Goal: Information Seeking & Learning: Find specific fact

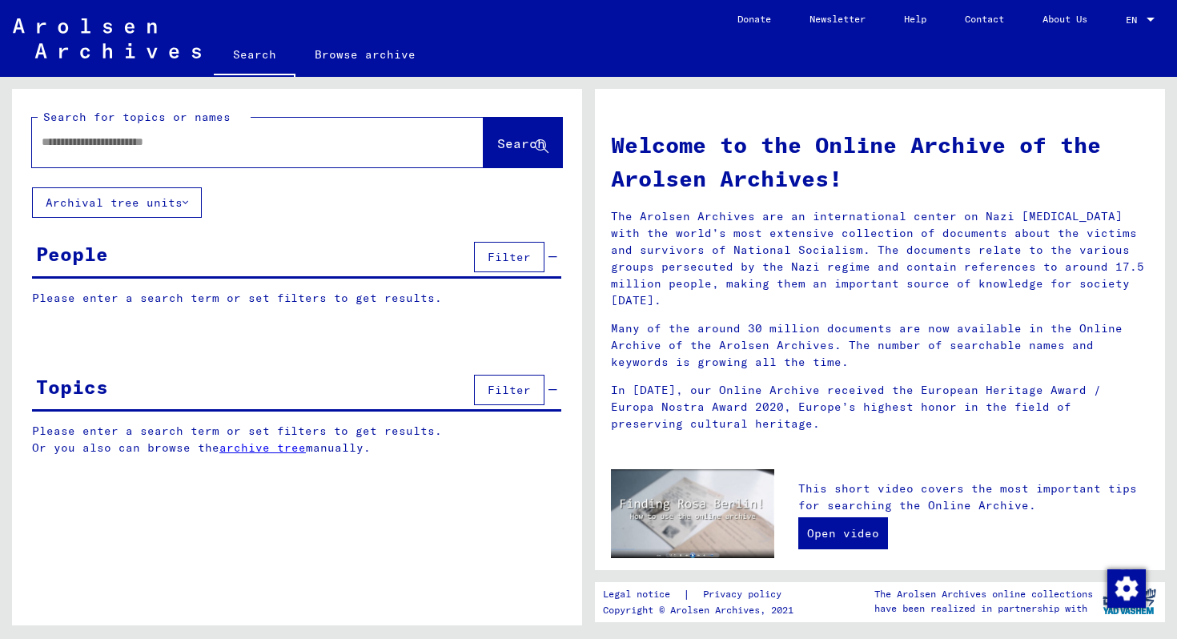
click at [113, 144] on input "text" at bounding box center [239, 142] width 394 height 17
click at [514, 154] on button "Search" at bounding box center [522, 143] width 78 height 50
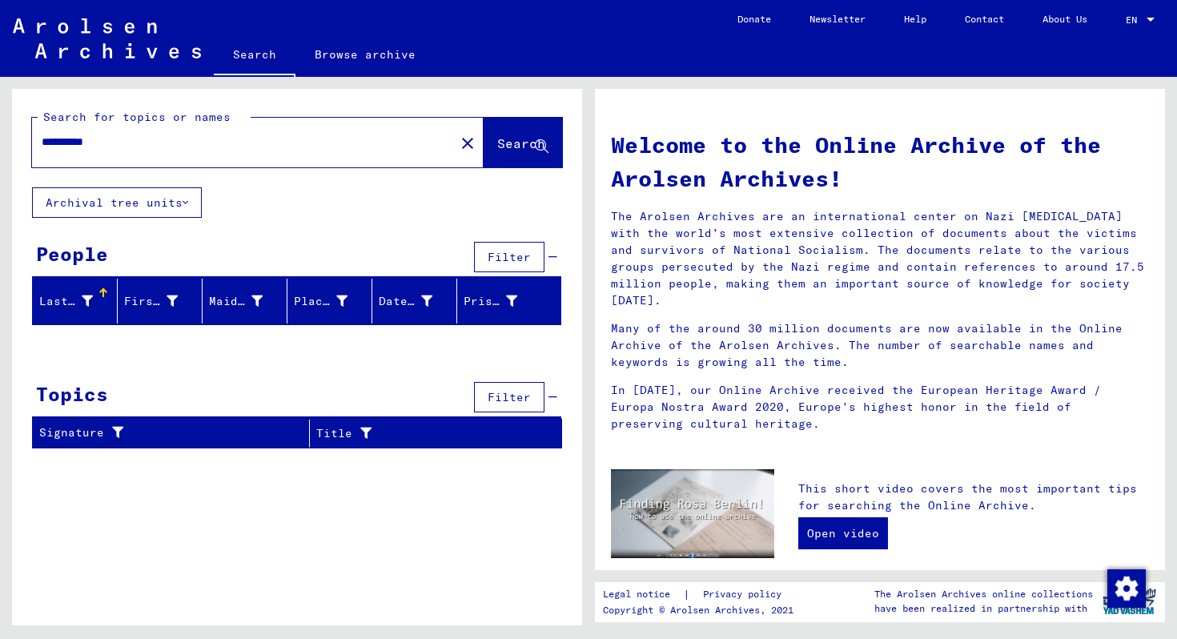
click at [126, 144] on input "**********" at bounding box center [239, 142] width 394 height 17
type input "*********"
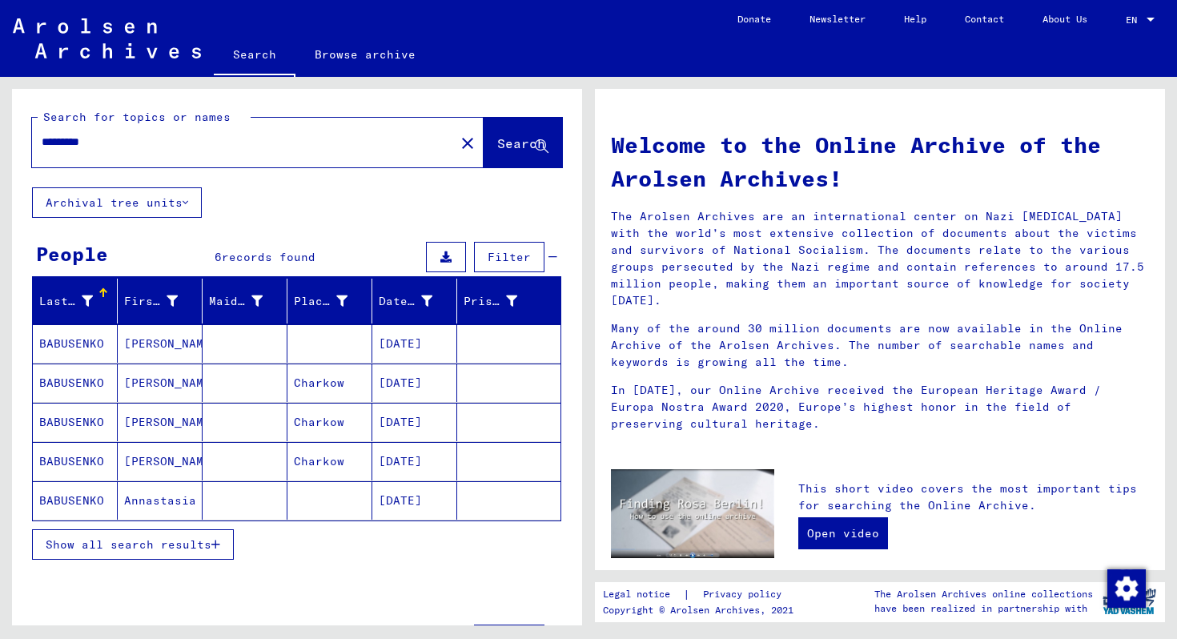
click at [82, 544] on span "Show all search results" at bounding box center [129, 544] width 166 height 14
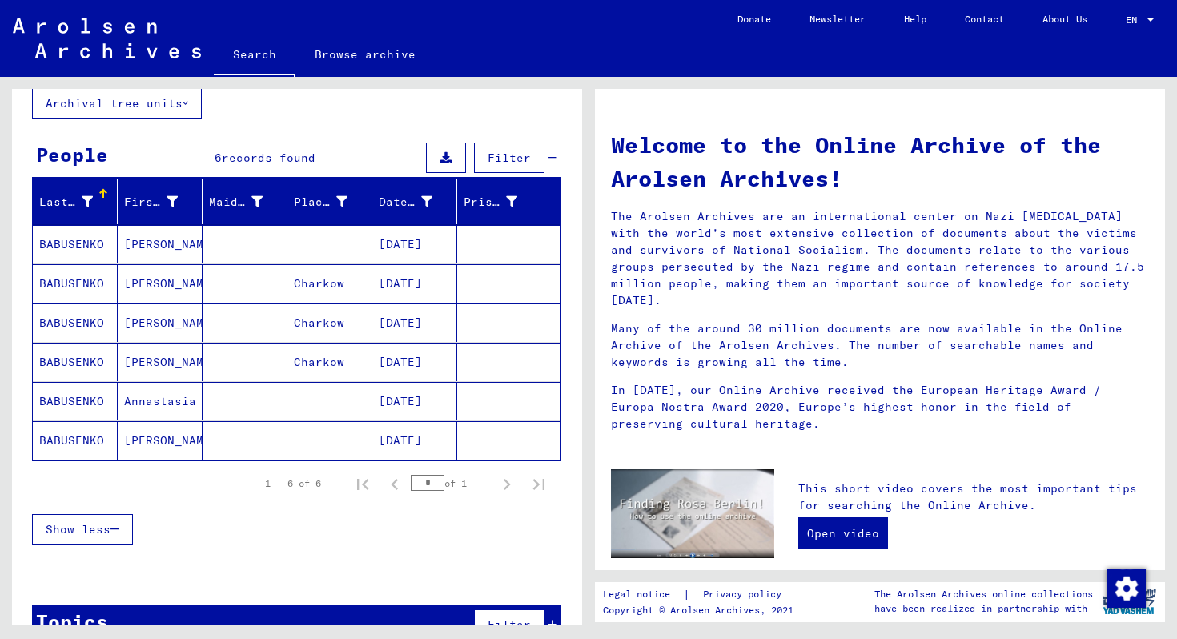
scroll to position [137, 0]
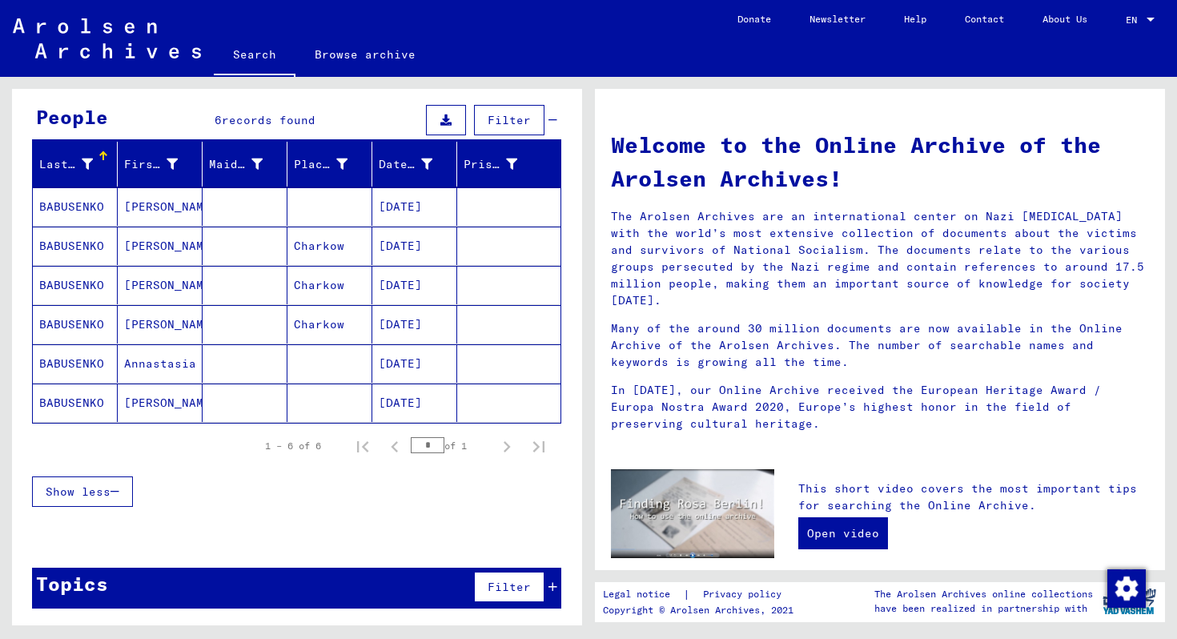
click at [76, 364] on mat-cell "BABUSENKO" at bounding box center [75, 363] width 85 height 38
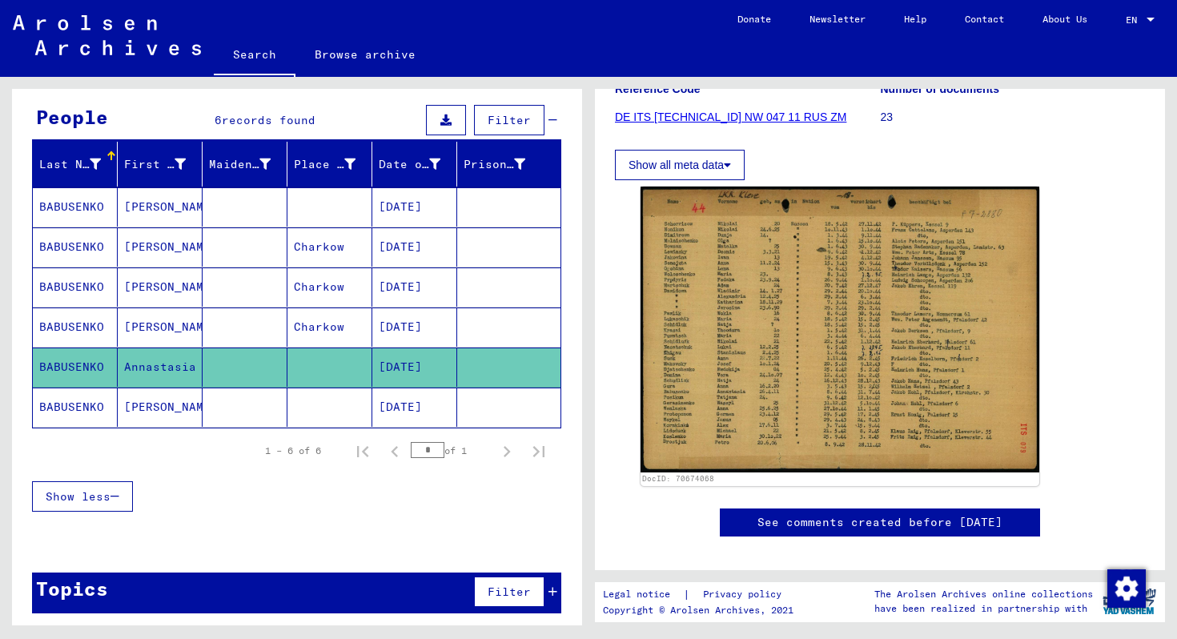
scroll to position [250, 0]
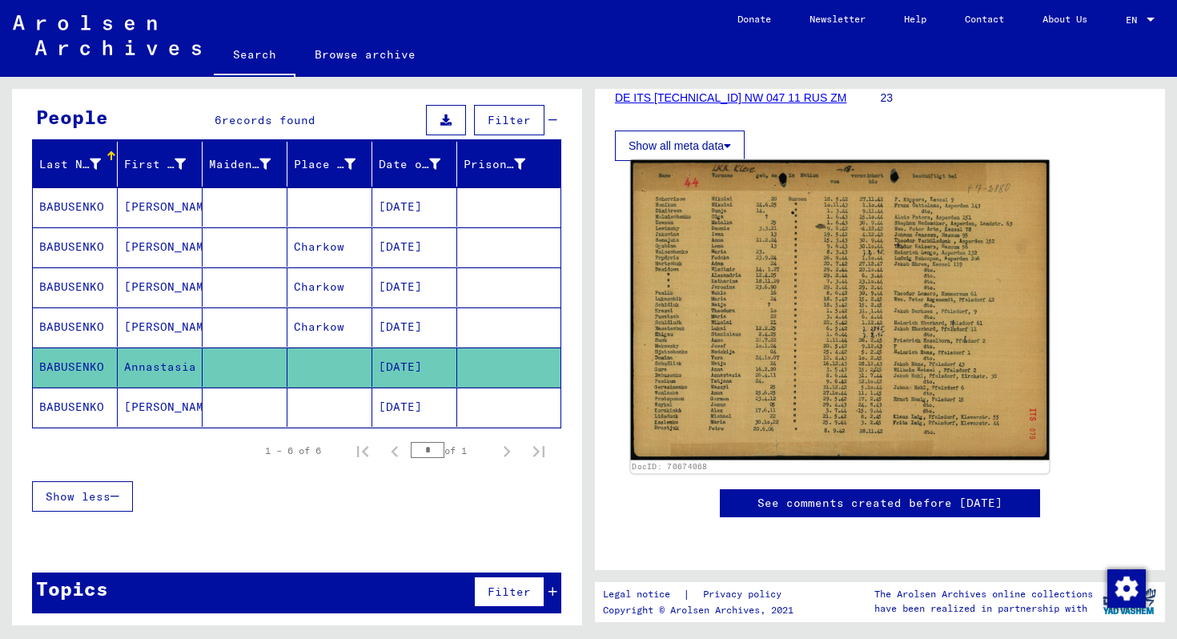
click at [844, 283] on img at bounding box center [840, 310] width 419 height 300
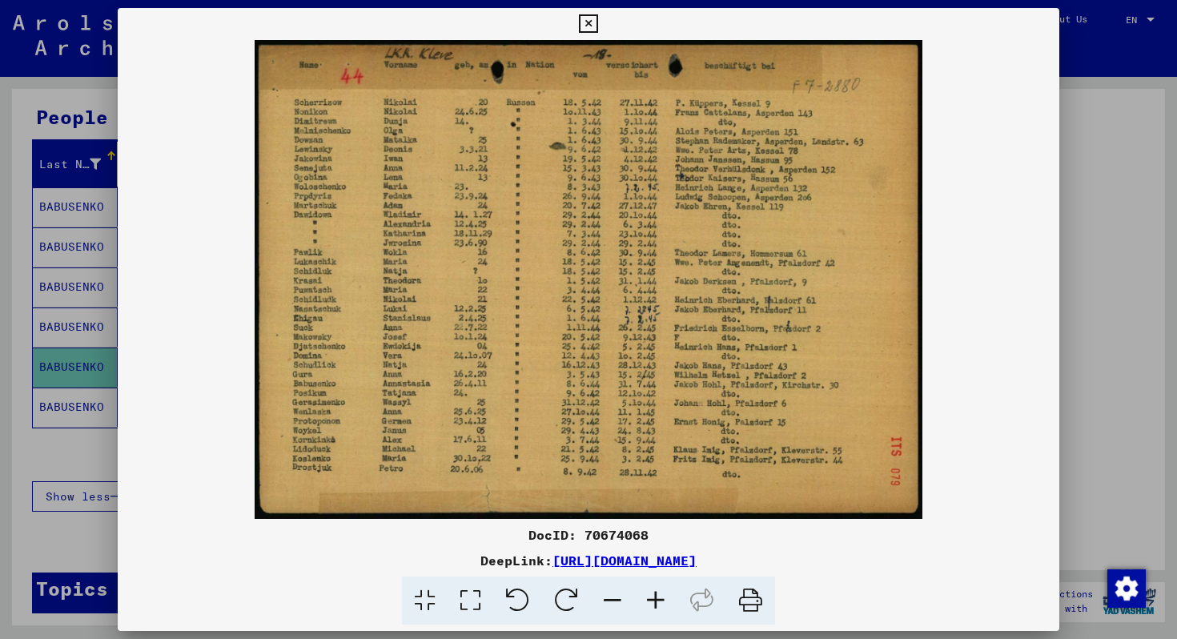
click at [583, 22] on icon at bounding box center [588, 23] width 18 height 19
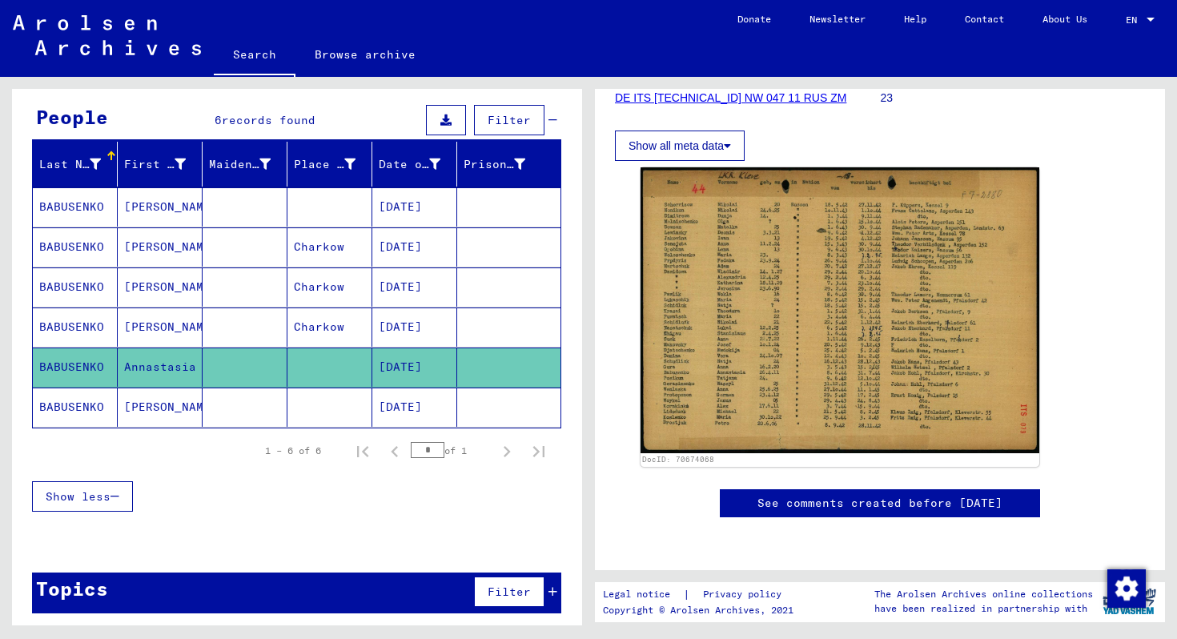
click at [690, 96] on link "DE ITS 2.1.2.1 NW 047 11 RUS ZM" at bounding box center [730, 97] width 231 height 13
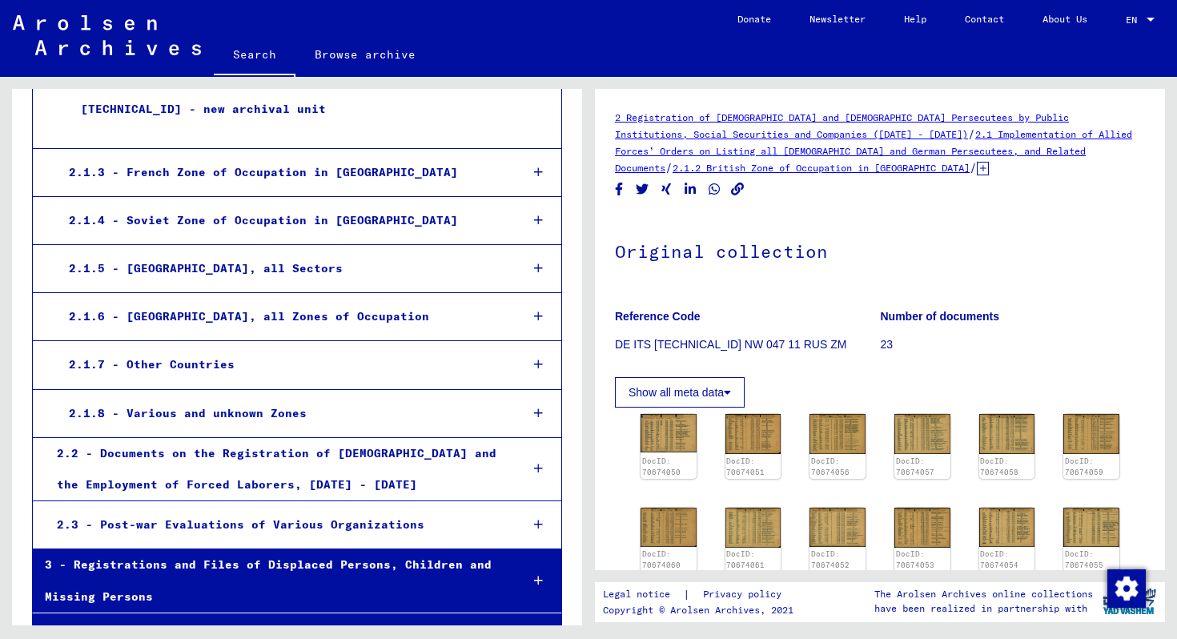
scroll to position [8676, 0]
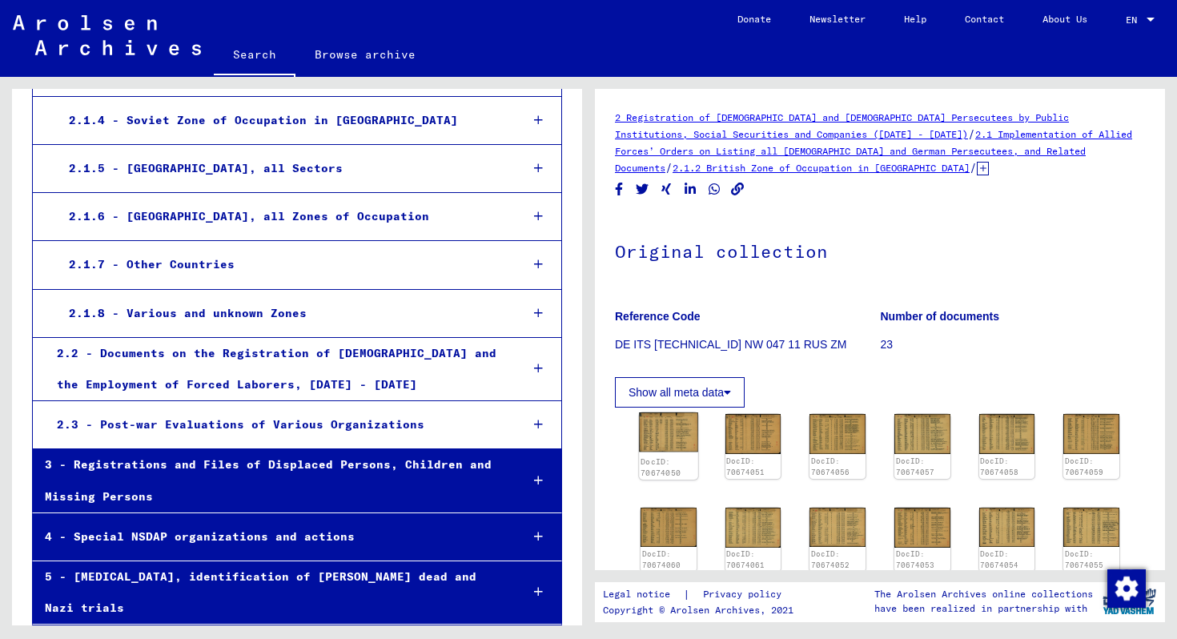
click at [670, 451] on div "DocID: 70674050" at bounding box center [668, 445] width 58 height 67
click at [660, 427] on img at bounding box center [668, 432] width 58 height 40
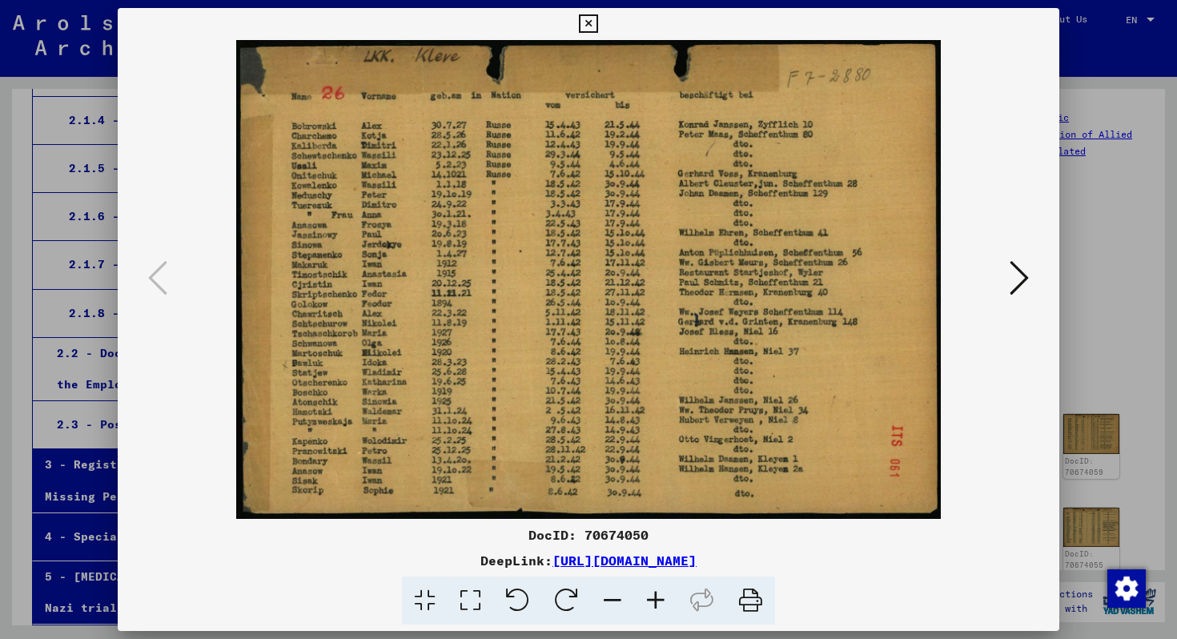
click at [1075, 238] on div at bounding box center [588, 319] width 1177 height 639
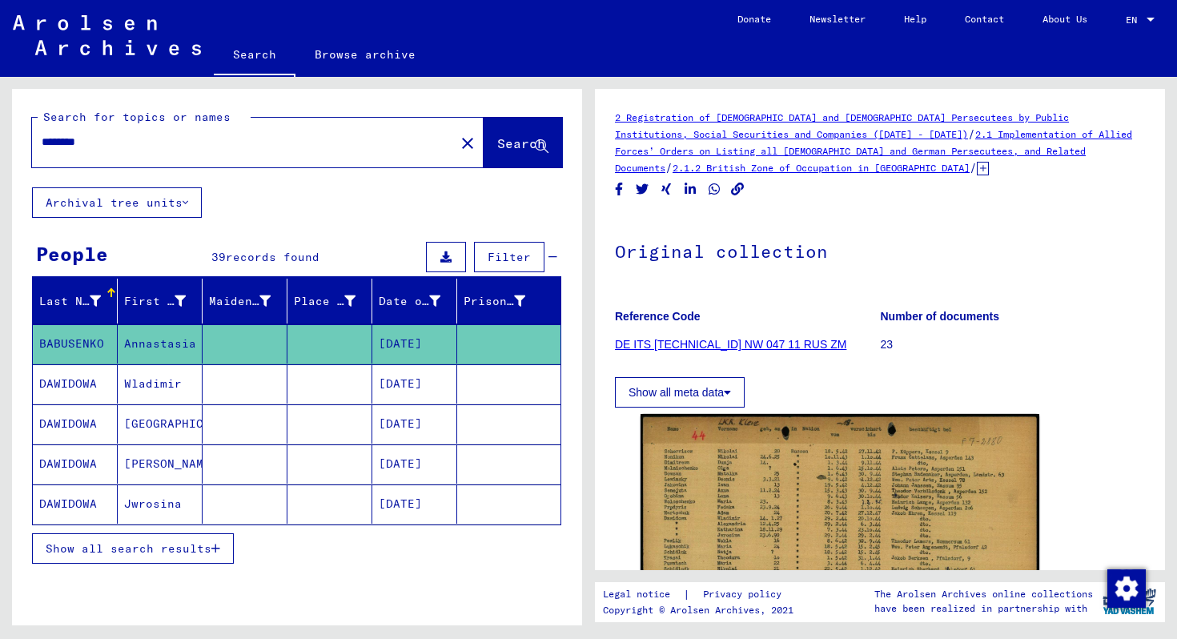
click at [125, 549] on span "Show all search results" at bounding box center [129, 548] width 166 height 14
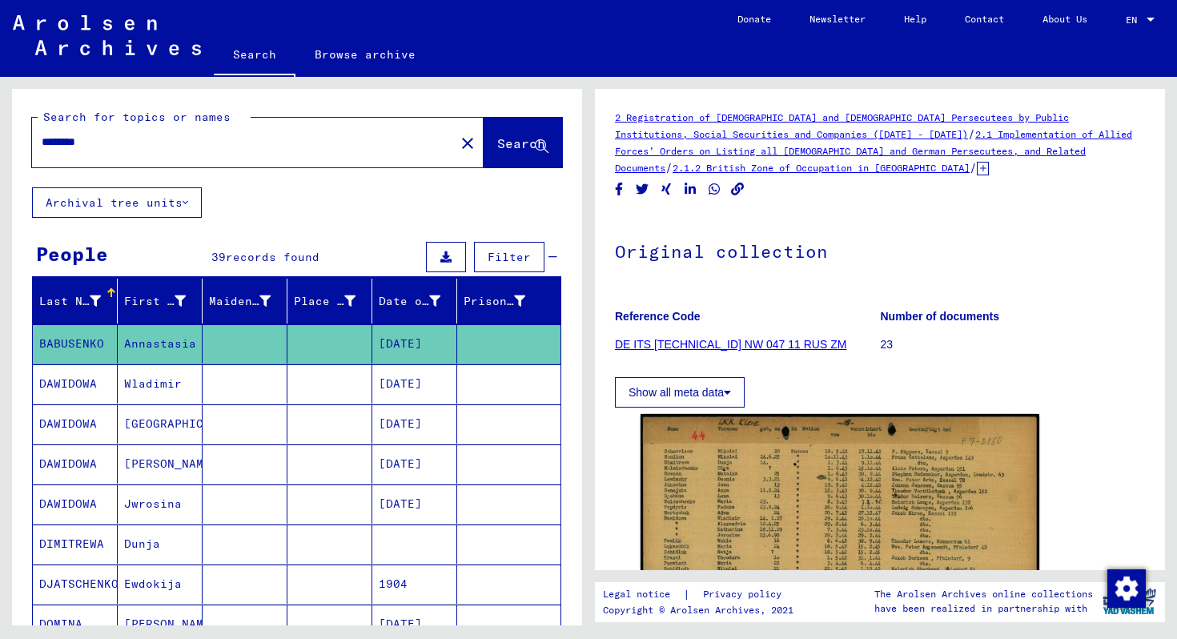
click at [165, 343] on mat-cell "Annastasia" at bounding box center [160, 343] width 85 height 39
click at [55, 345] on mat-cell "BABUSENKO" at bounding box center [75, 343] width 85 height 39
click at [94, 349] on mat-cell "BABUSENKO" at bounding box center [75, 343] width 85 height 39
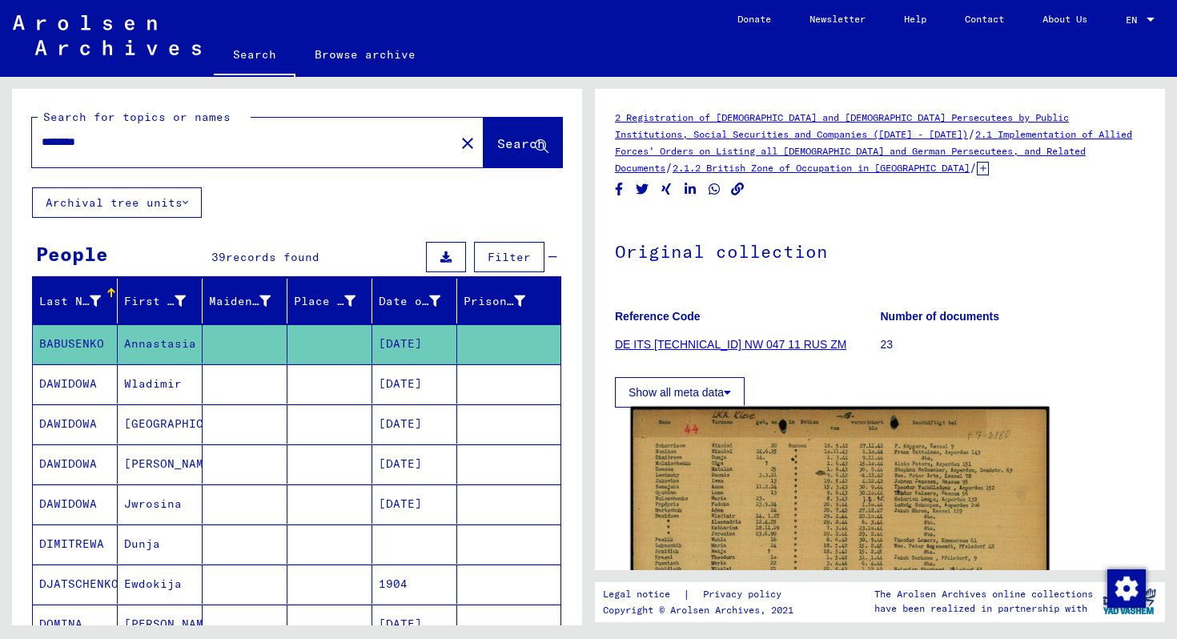
click at [762, 526] on img at bounding box center [840, 557] width 419 height 300
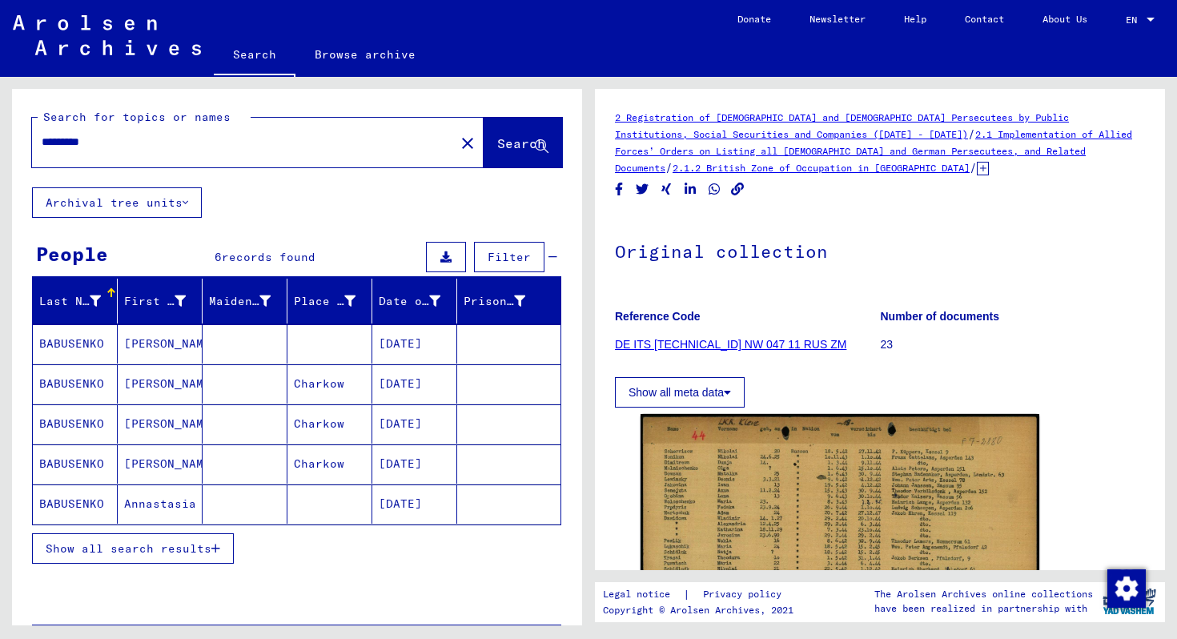
click at [137, 551] on span "Show all search results" at bounding box center [129, 548] width 166 height 14
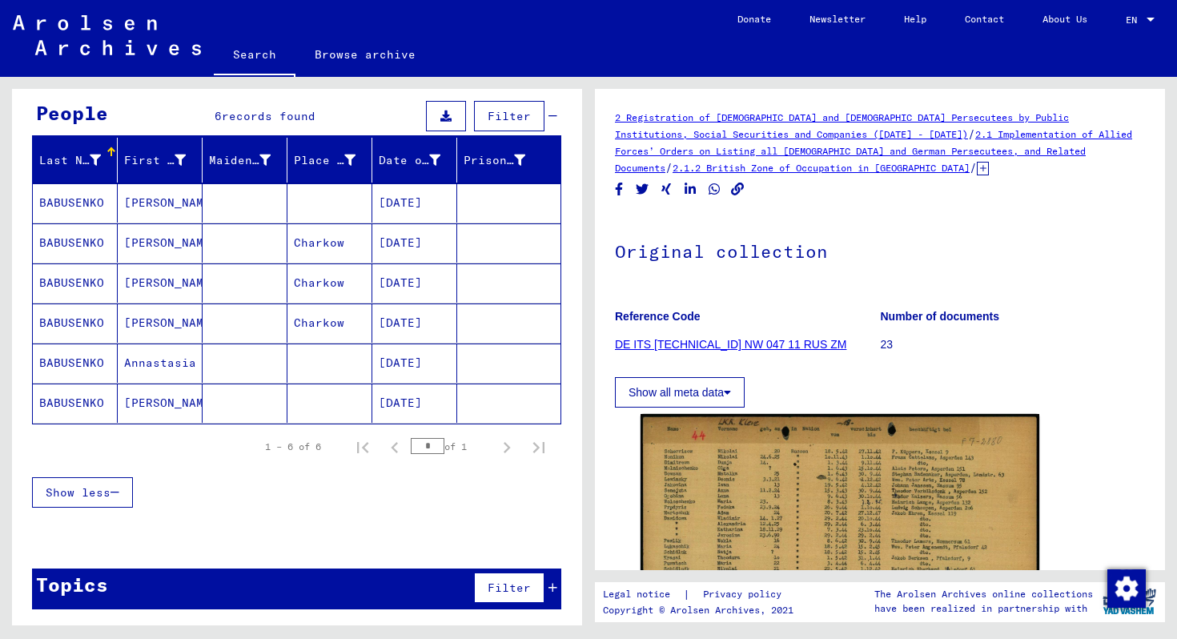
scroll to position [139, 0]
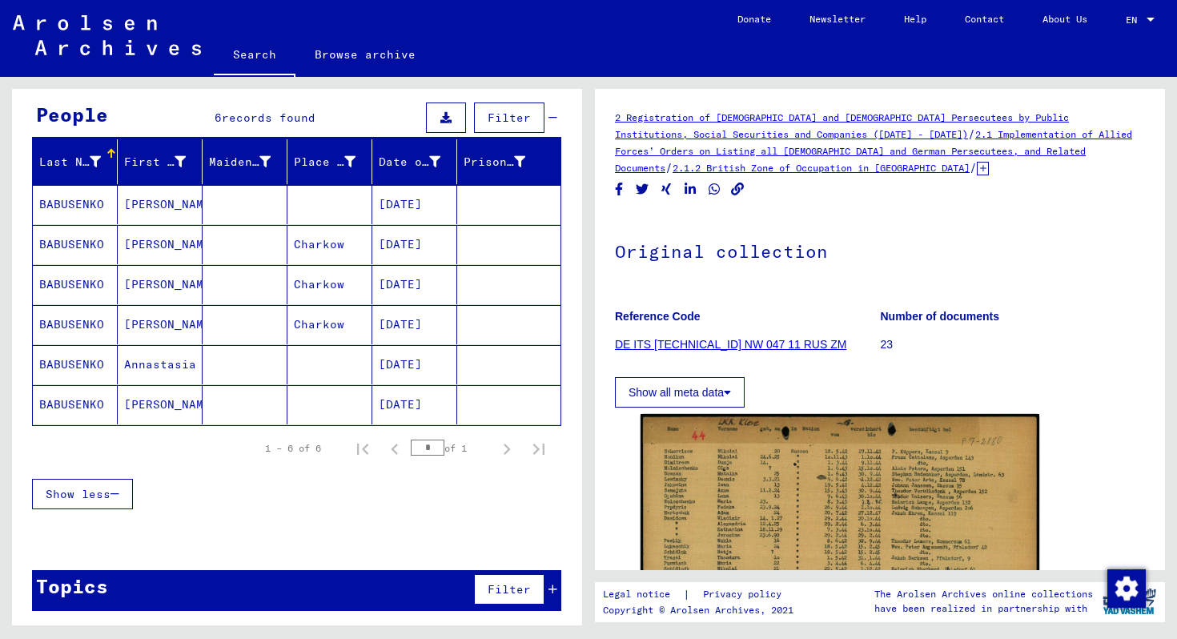
scroll to position [137, 0]
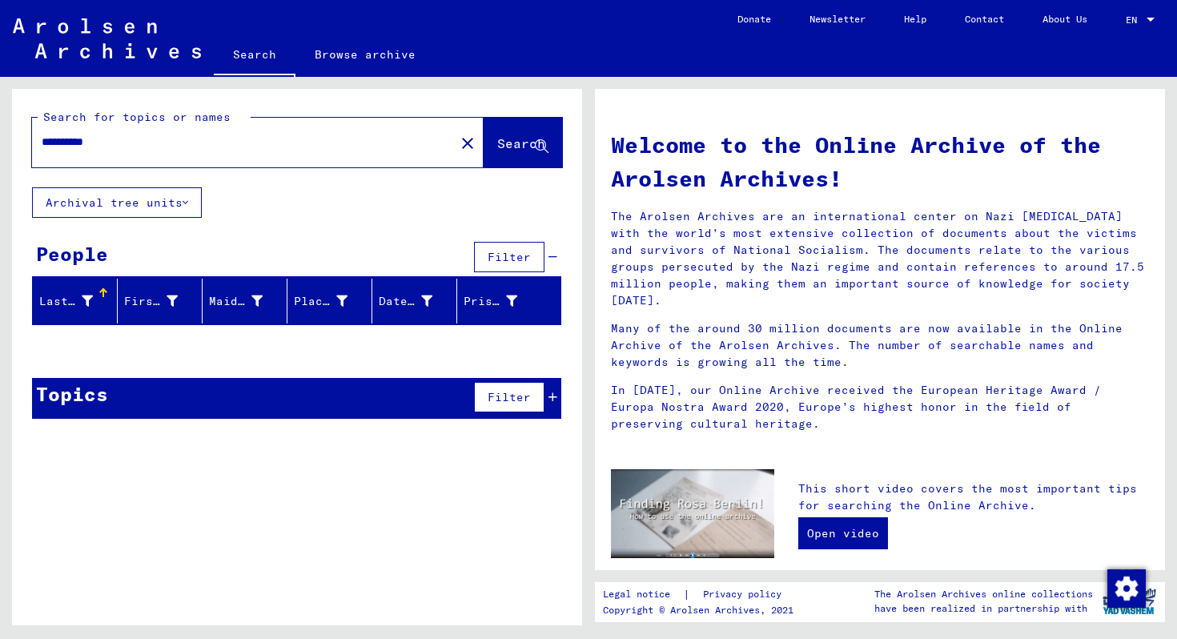
click at [124, 148] on input "**********" at bounding box center [239, 142] width 394 height 17
click at [497, 150] on span "Search" at bounding box center [521, 143] width 48 height 16
click at [130, 138] on input "**********" at bounding box center [239, 142] width 394 height 17
click at [50, 145] on input "*********" at bounding box center [239, 142] width 394 height 17
click at [506, 143] on span "Search" at bounding box center [521, 143] width 48 height 16
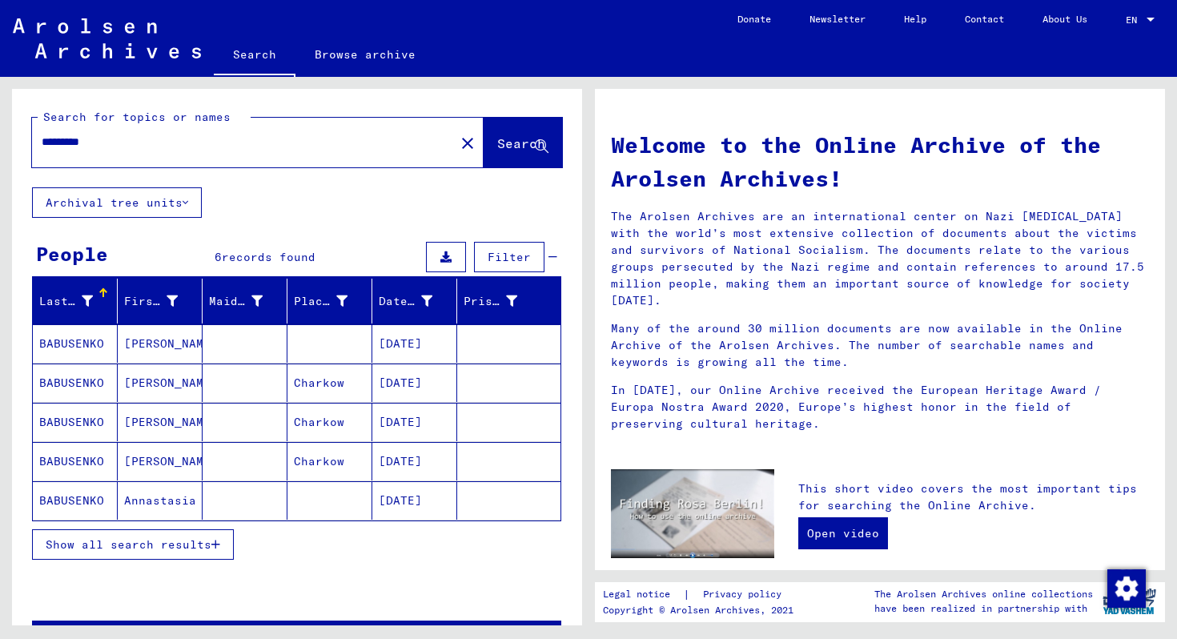
click at [298, 147] on input "*********" at bounding box center [239, 142] width 394 height 17
click at [497, 144] on span "Search" at bounding box center [521, 143] width 48 height 16
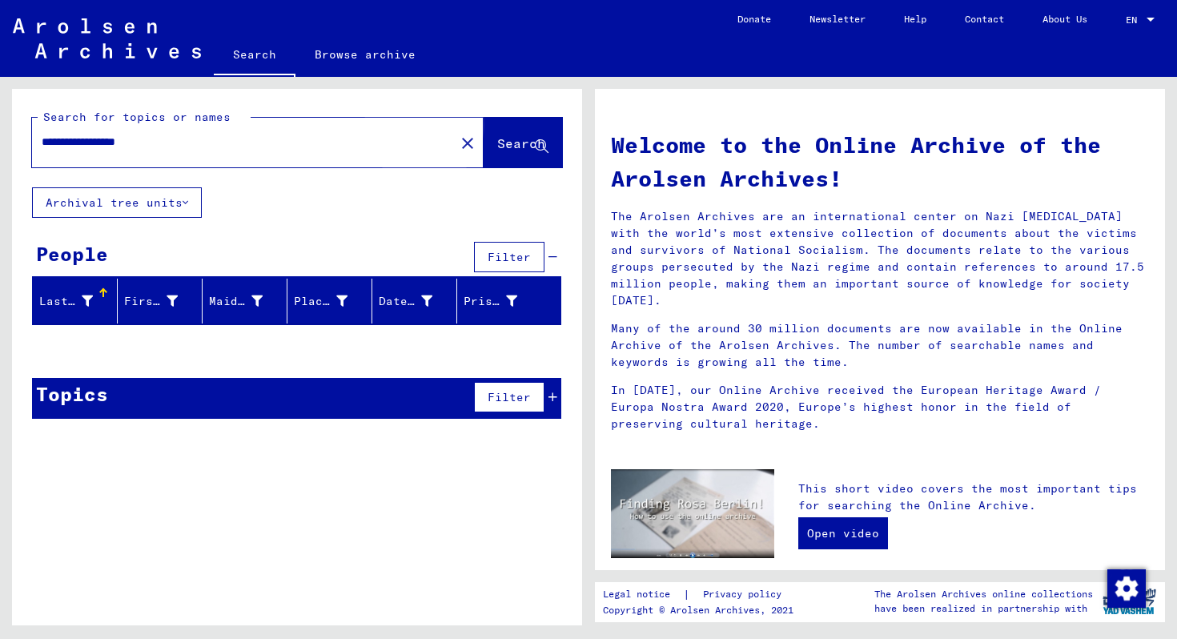
click at [497, 144] on span "Search" at bounding box center [521, 143] width 48 height 16
click at [190, 202] on button "Archival tree units" at bounding box center [117, 202] width 170 height 30
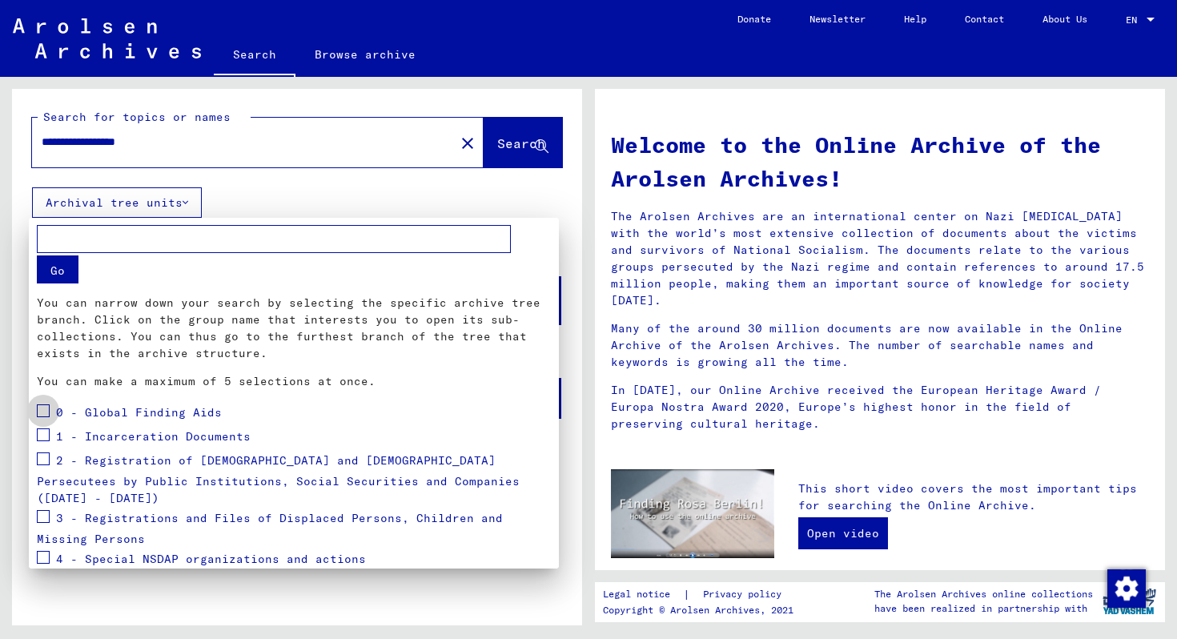
click at [42, 412] on span at bounding box center [43, 410] width 13 height 13
click at [46, 437] on span at bounding box center [43, 434] width 13 height 13
click at [42, 461] on span at bounding box center [43, 458] width 13 height 13
click at [43, 507] on mat-checkbox at bounding box center [43, 519] width 13 height 24
click at [42, 510] on span at bounding box center [43, 516] width 13 height 13
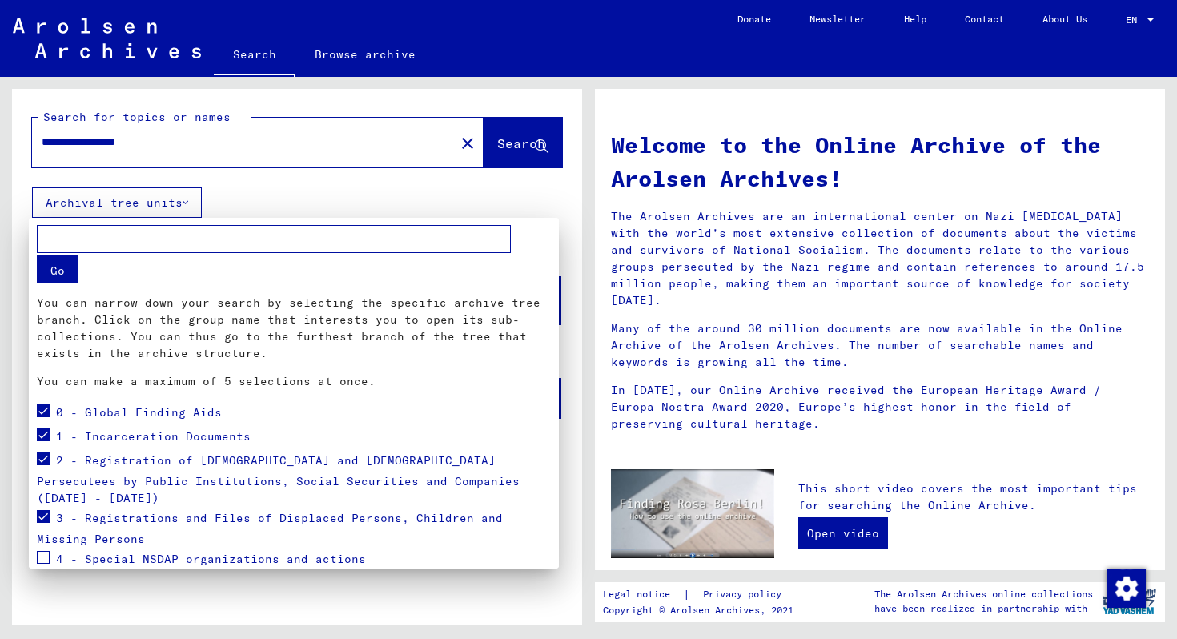
scroll to position [149, 0]
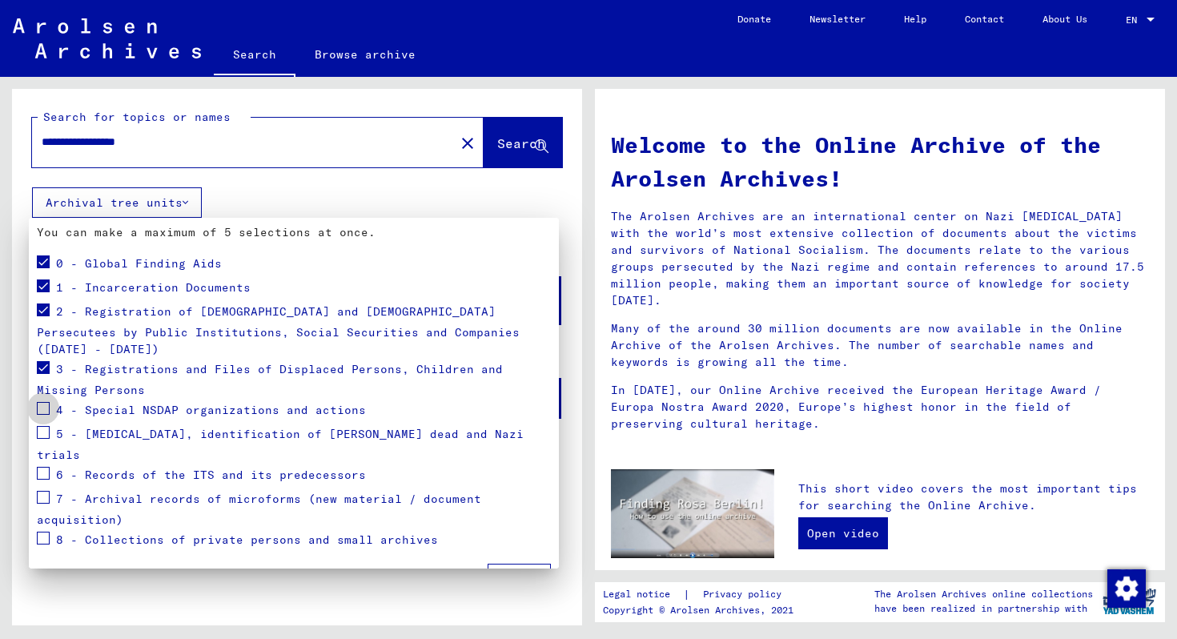
click at [41, 402] on span at bounding box center [43, 408] width 13 height 13
click at [44, 426] on span at bounding box center [43, 432] width 13 height 13
click at [40, 402] on span at bounding box center [43, 408] width 13 height 13
click at [504, 571] on span "Apply" at bounding box center [519, 578] width 36 height 14
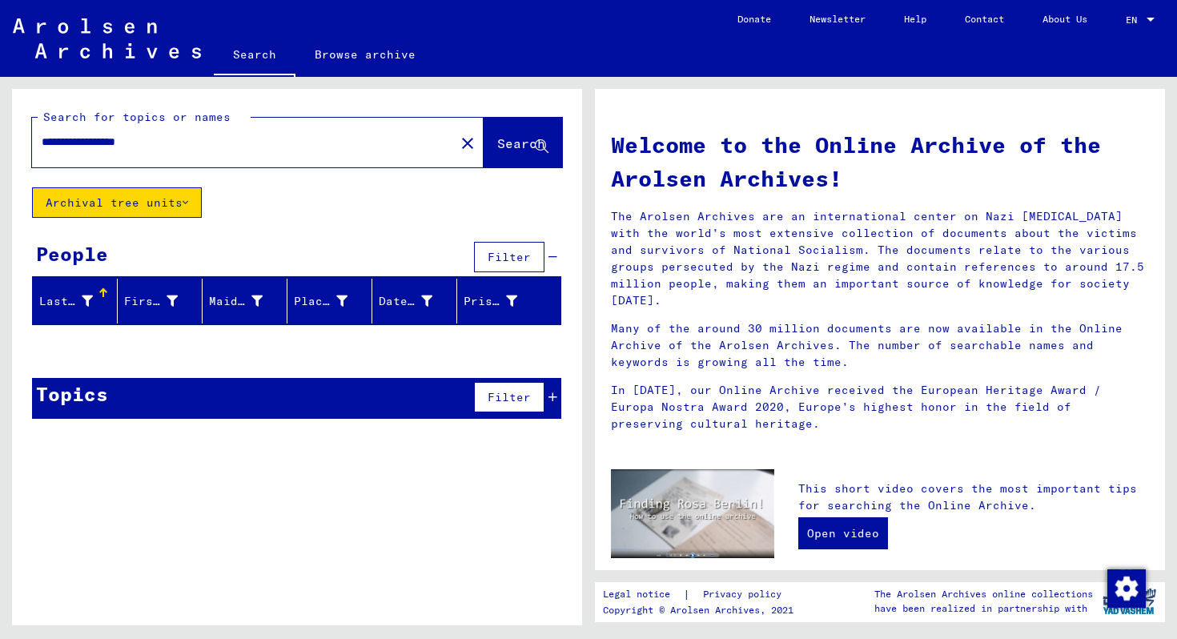
click at [243, 148] on input "**********" at bounding box center [239, 142] width 394 height 17
click at [186, 202] on icon at bounding box center [185, 202] width 6 height 11
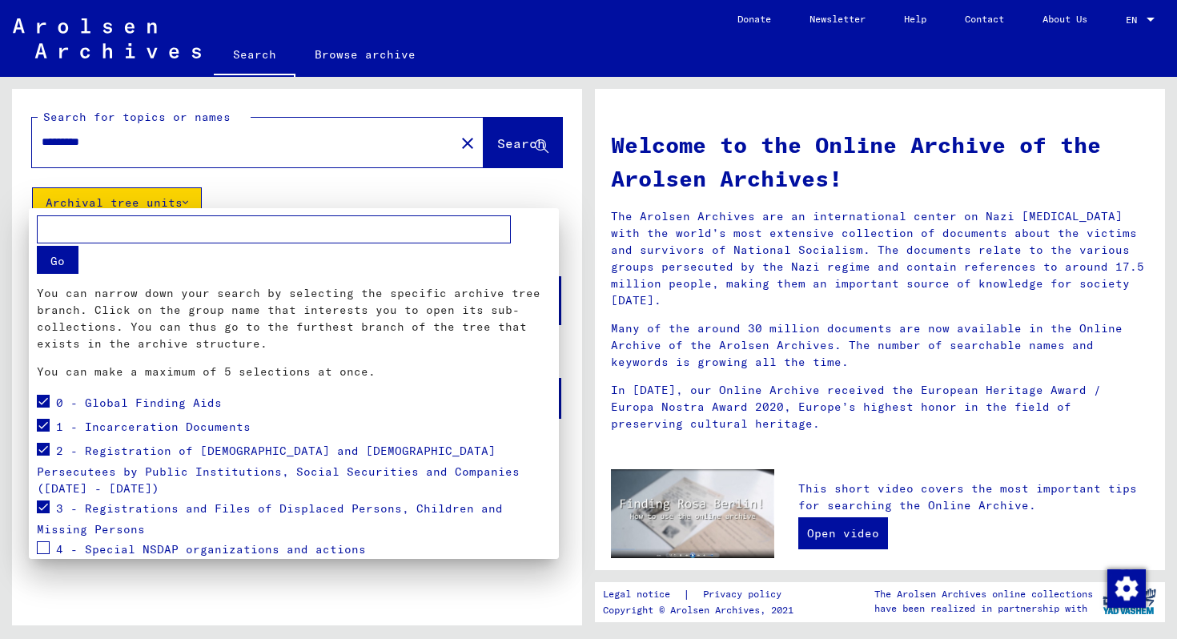
click at [45, 399] on span at bounding box center [43, 401] width 13 height 13
click at [42, 423] on span at bounding box center [43, 425] width 13 height 13
click at [43, 448] on span at bounding box center [43, 449] width 13 height 13
click at [43, 500] on span at bounding box center [43, 506] width 13 height 13
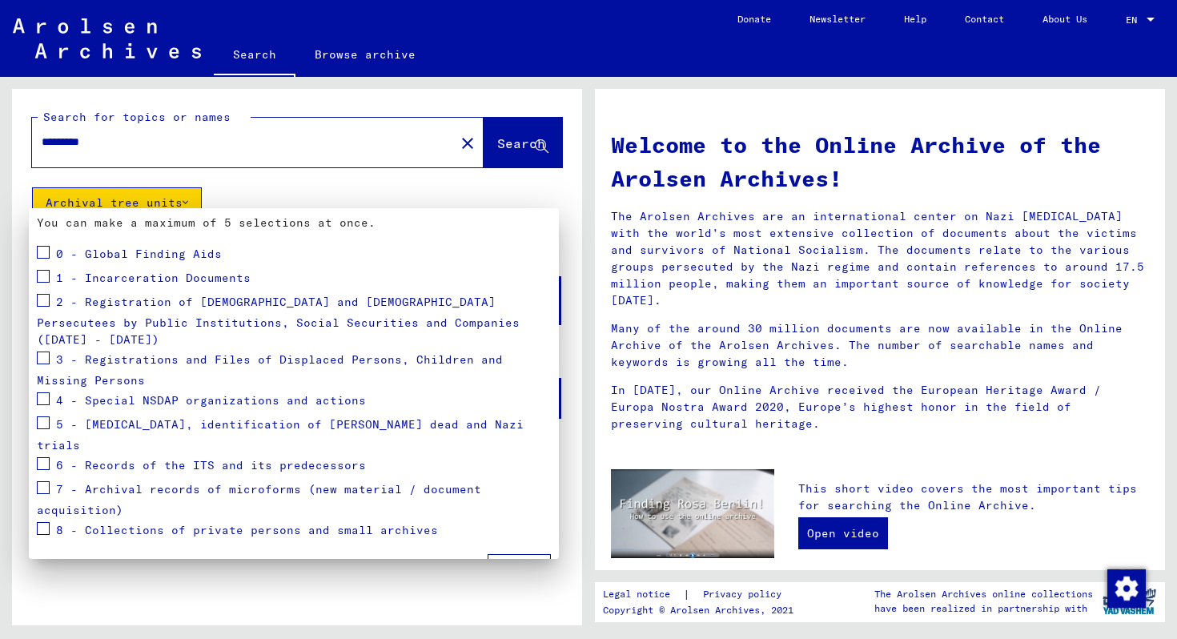
click at [44, 522] on span at bounding box center [43, 528] width 13 height 13
click at [46, 481] on span at bounding box center [43, 487] width 13 height 13
click at [45, 457] on span at bounding box center [43, 463] width 13 height 13
click at [49, 416] on span at bounding box center [43, 422] width 13 height 13
click at [45, 392] on span at bounding box center [43, 398] width 13 height 13
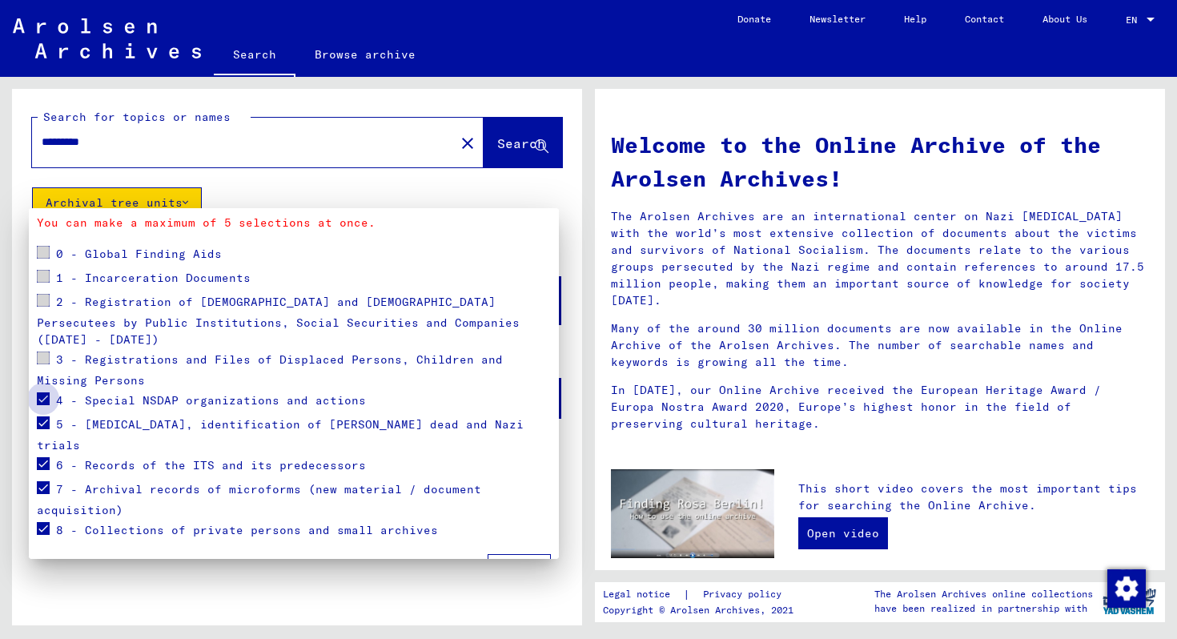
click at [45, 392] on span at bounding box center [43, 398] width 13 height 13
click at [511, 562] on span "Apply" at bounding box center [519, 569] width 36 height 14
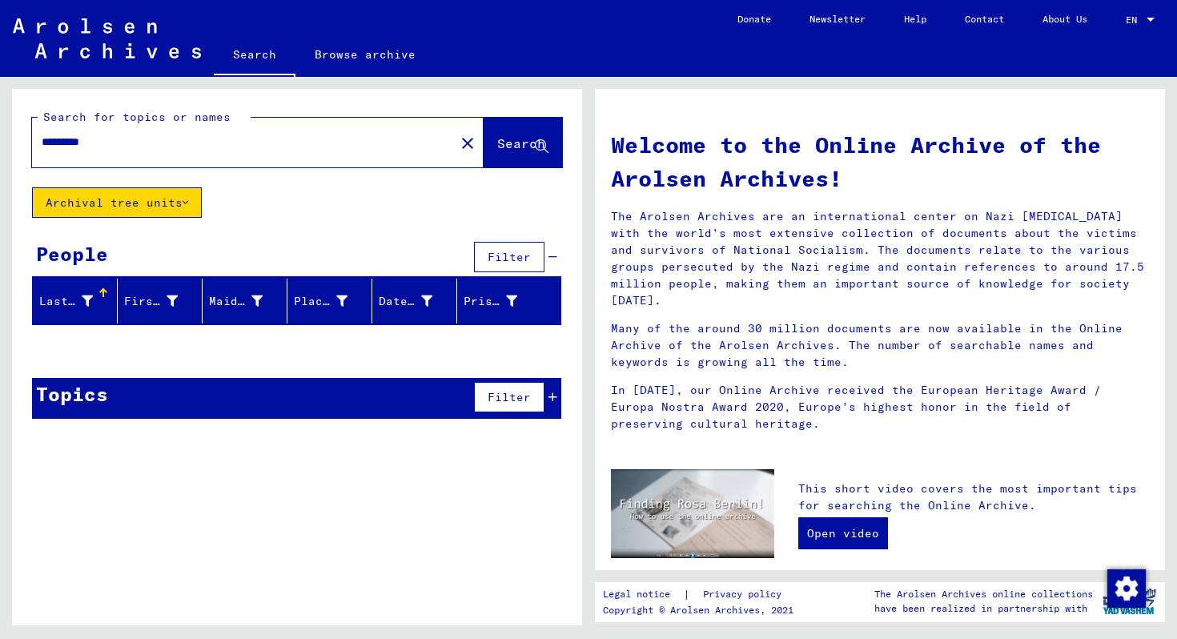
click at [182, 205] on button "Archival tree units" at bounding box center [117, 202] width 170 height 30
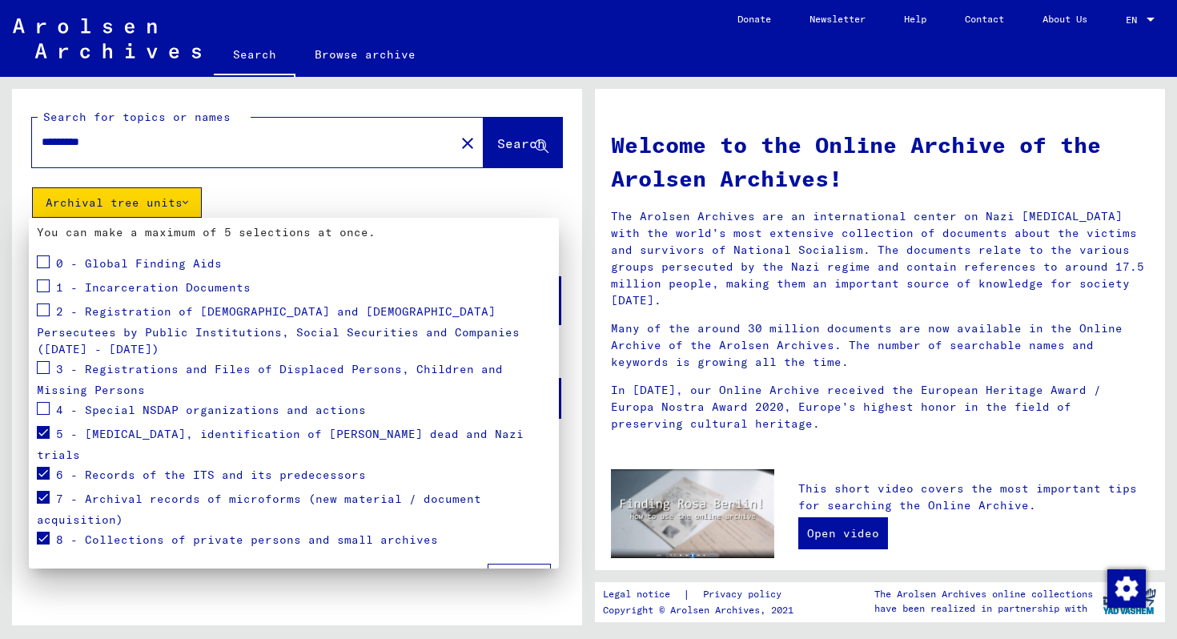
click at [42, 531] on span at bounding box center [43, 537] width 13 height 13
click at [43, 491] on span at bounding box center [43, 497] width 13 height 13
click at [42, 467] on span at bounding box center [43, 473] width 13 height 13
click at [46, 426] on span at bounding box center [43, 432] width 13 height 13
click at [499, 563] on button "Apply" at bounding box center [518, 578] width 63 height 30
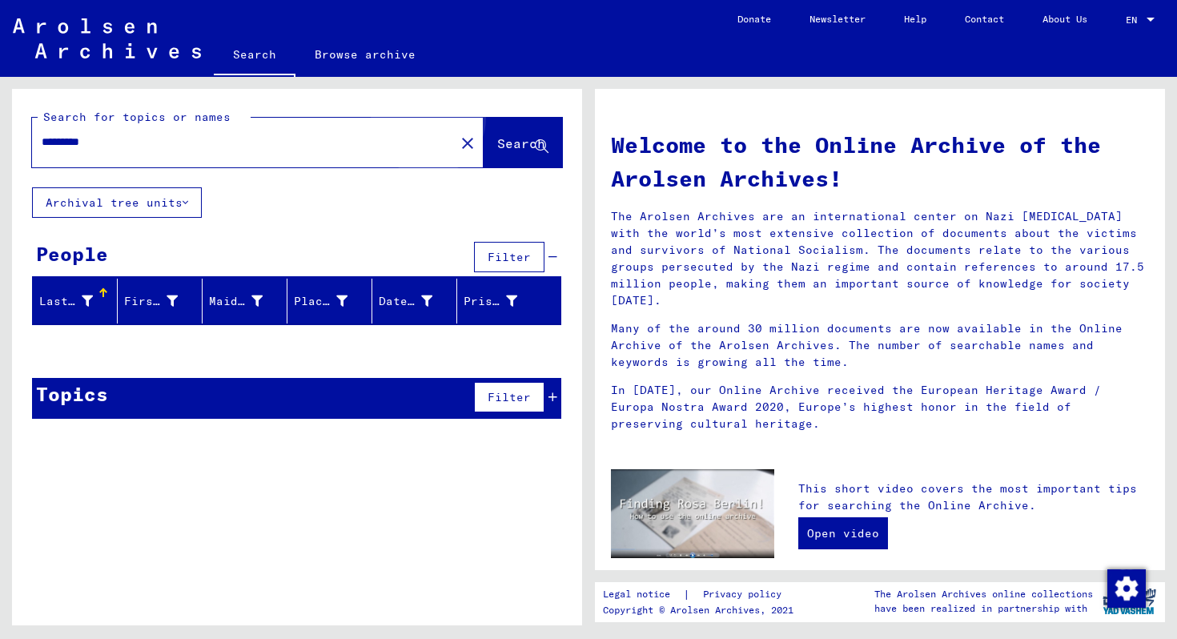
click at [497, 138] on span "Search" at bounding box center [521, 143] width 48 height 16
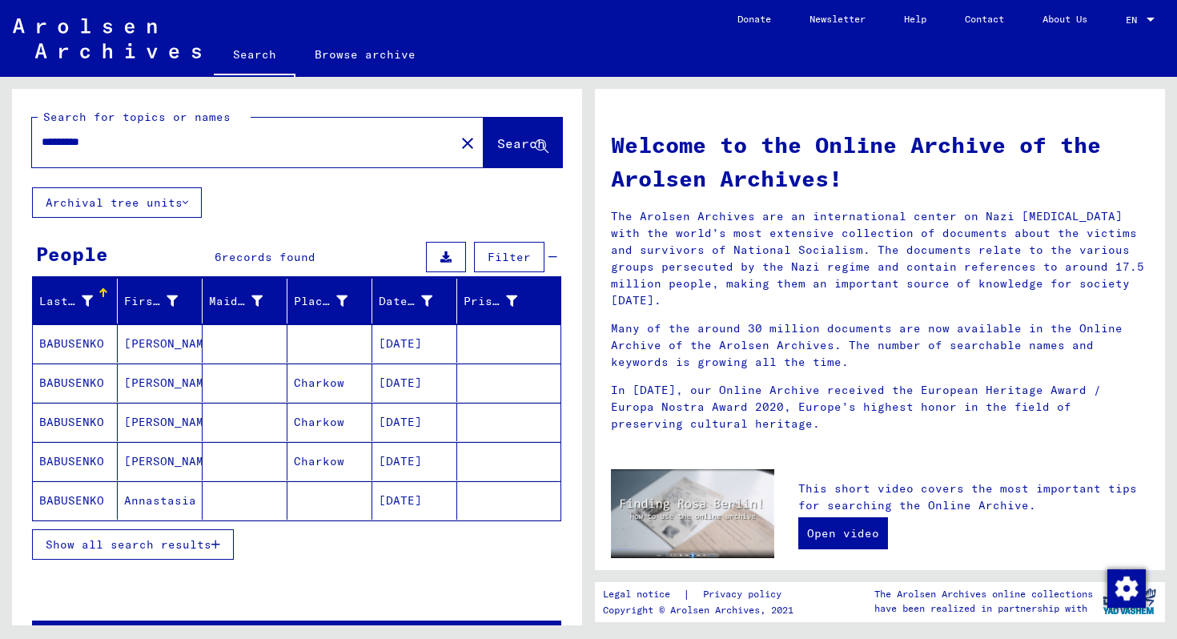
click at [121, 544] on span "Show all search results" at bounding box center [129, 544] width 166 height 14
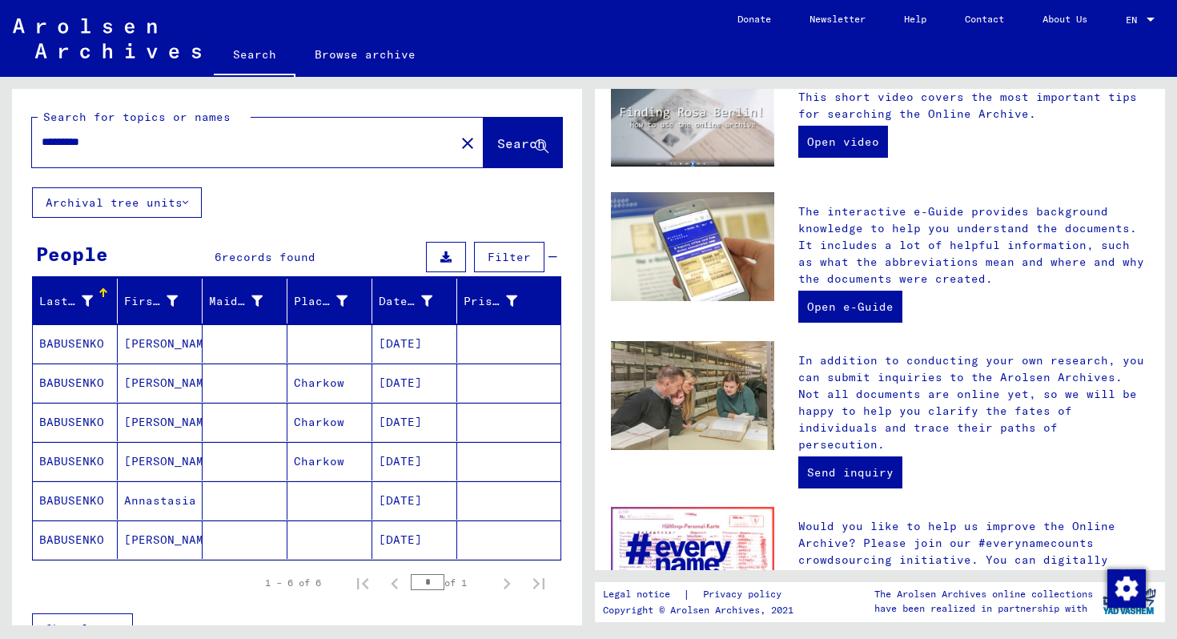
scroll to position [516, 0]
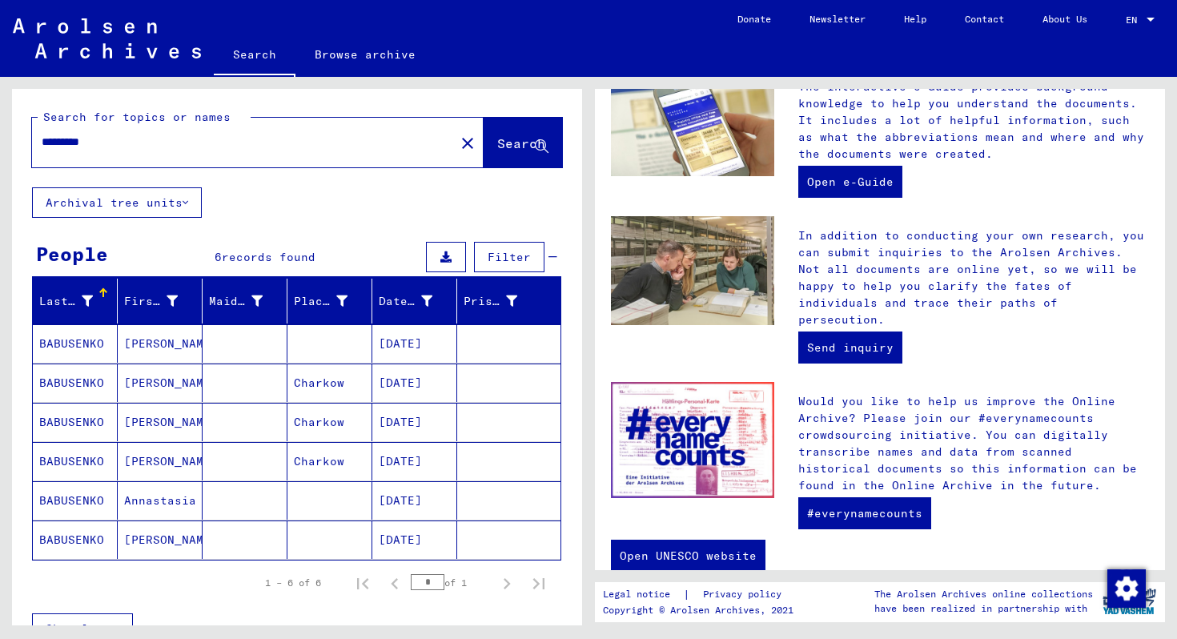
click at [118, 147] on input "*********" at bounding box center [239, 142] width 394 height 17
type input "*"
click at [497, 140] on span "Search" at bounding box center [521, 143] width 48 height 16
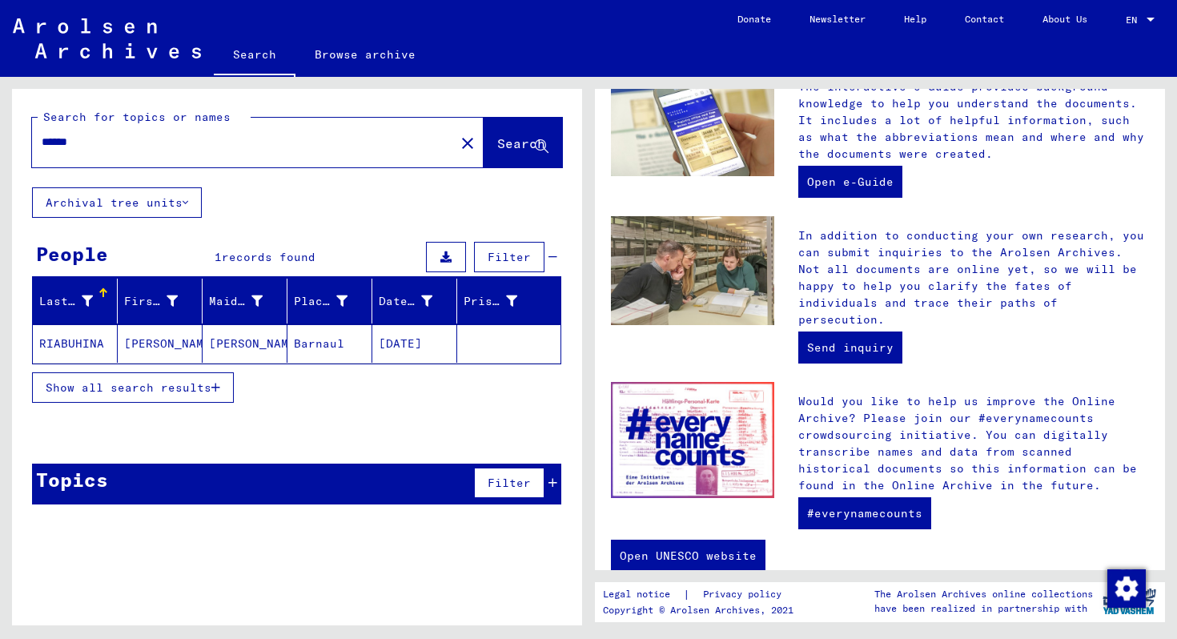
click at [123, 134] on input "******" at bounding box center [239, 142] width 394 height 17
type input "*"
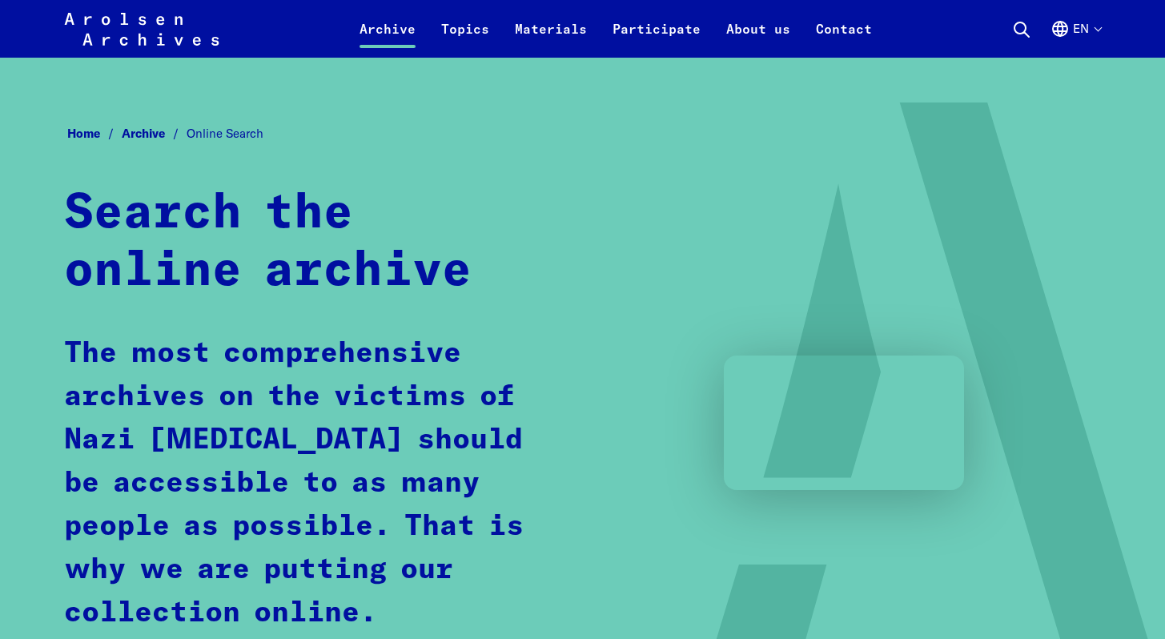
scroll to position [3726, 0]
